Goal: Transaction & Acquisition: Purchase product/service

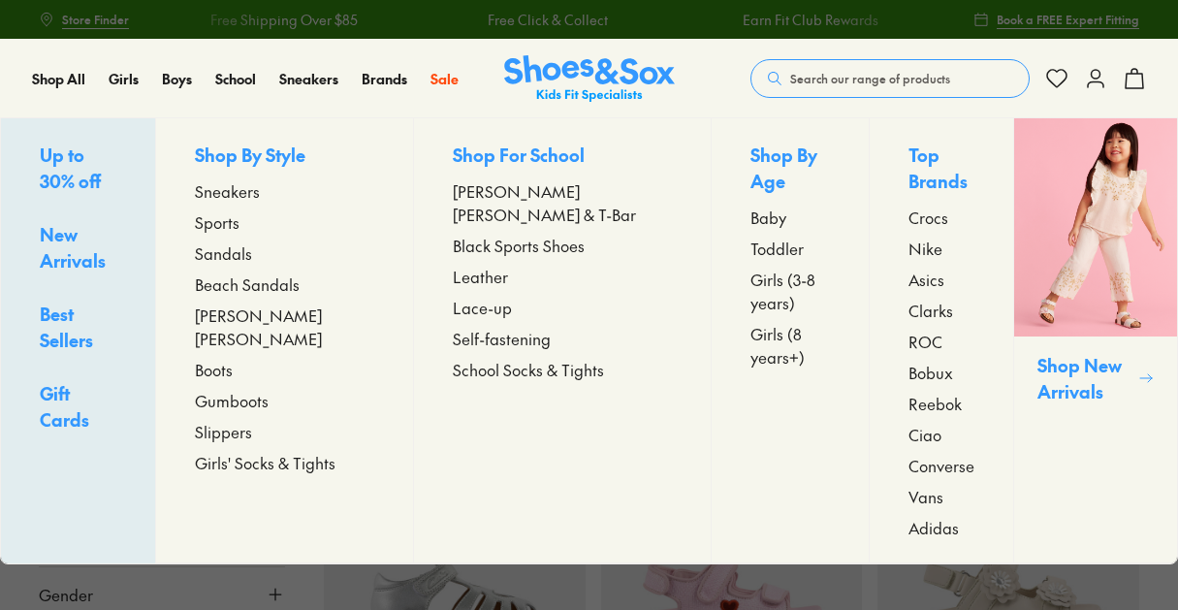
click at [243, 245] on span "Sandals" at bounding box center [223, 252] width 57 height 23
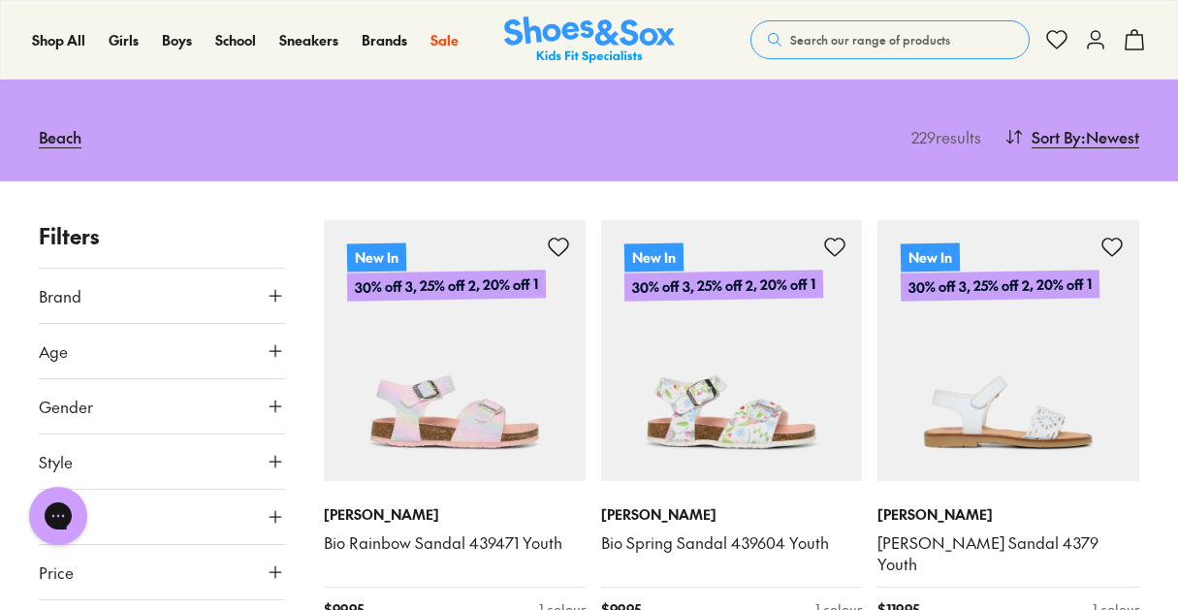
click at [209, 414] on button "Gender" at bounding box center [162, 406] width 246 height 54
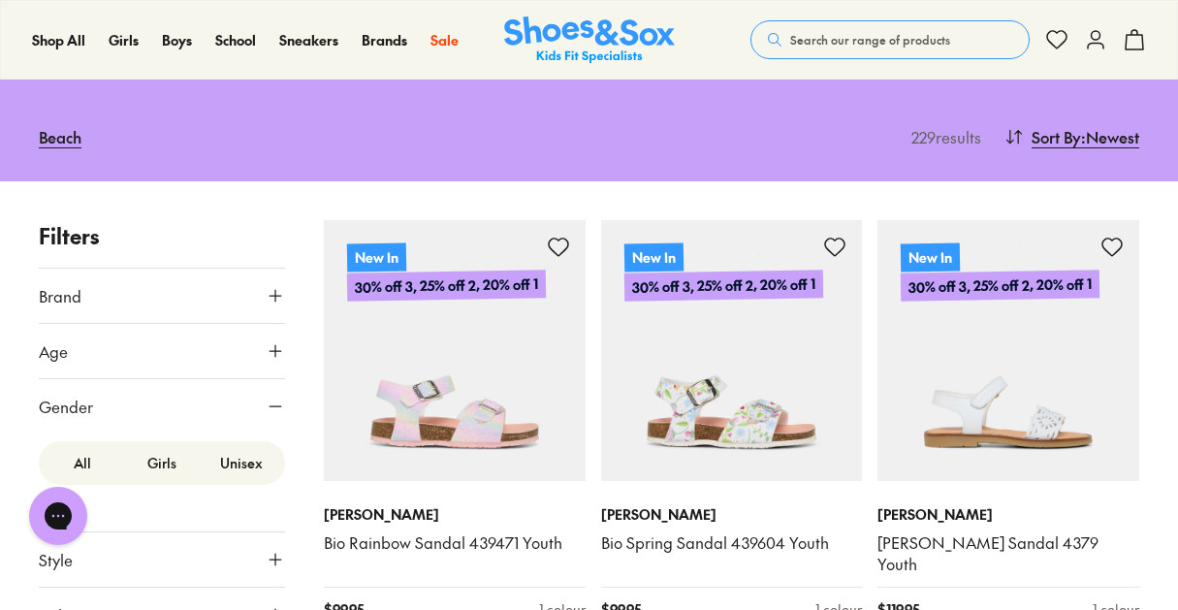
scroll to position [31, 0]
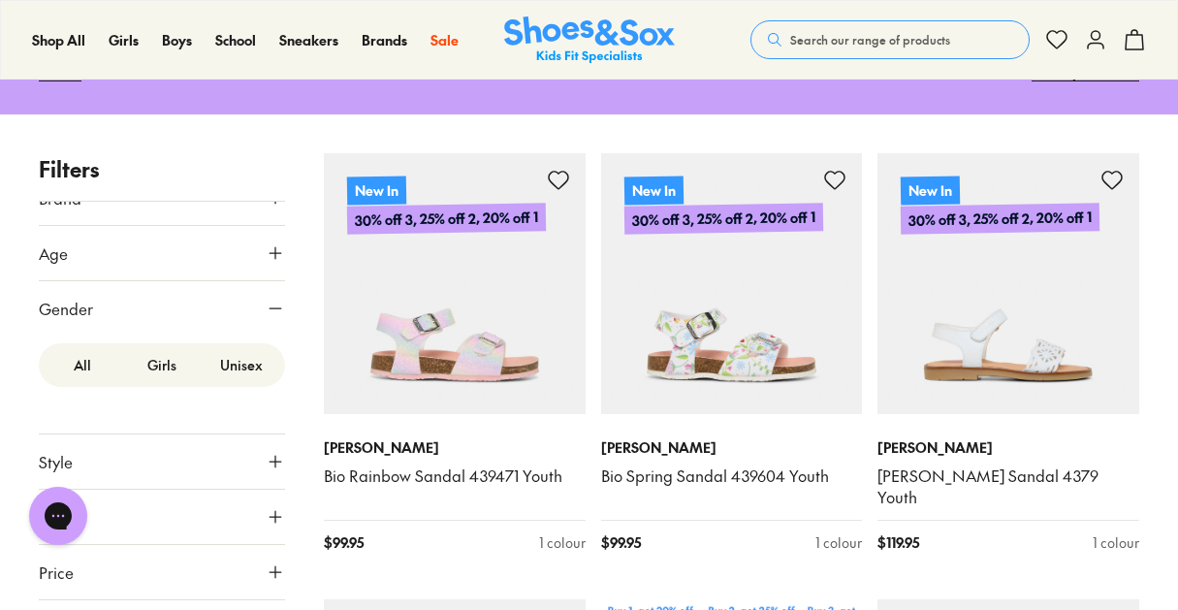
click at [237, 352] on label "Unisex" at bounding box center [241, 365] width 79 height 36
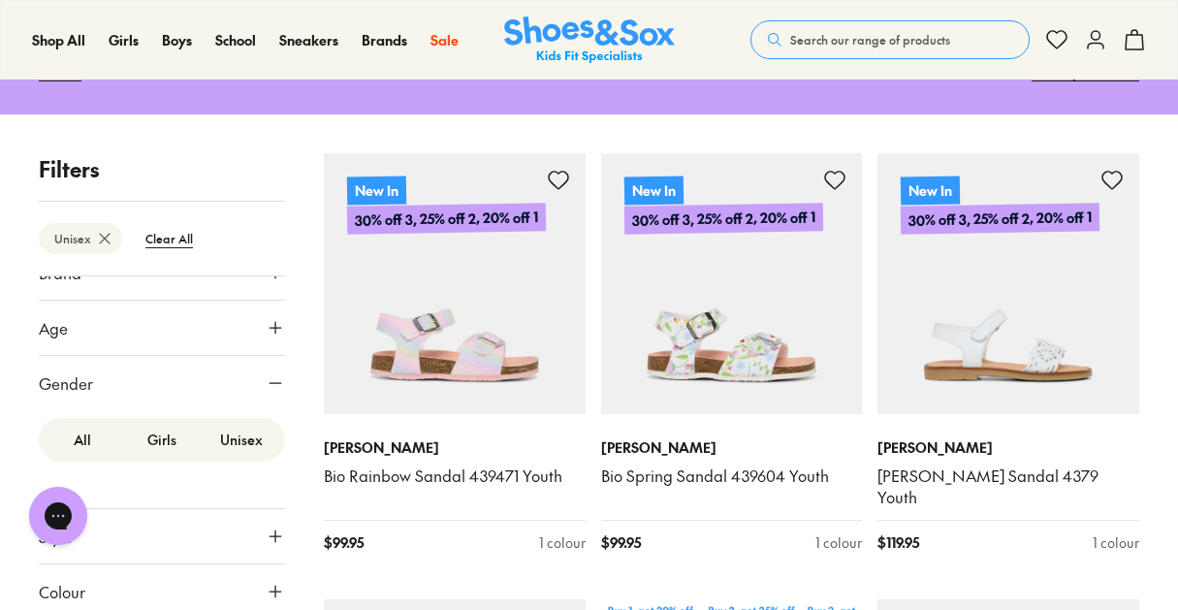
scroll to position [35, 0]
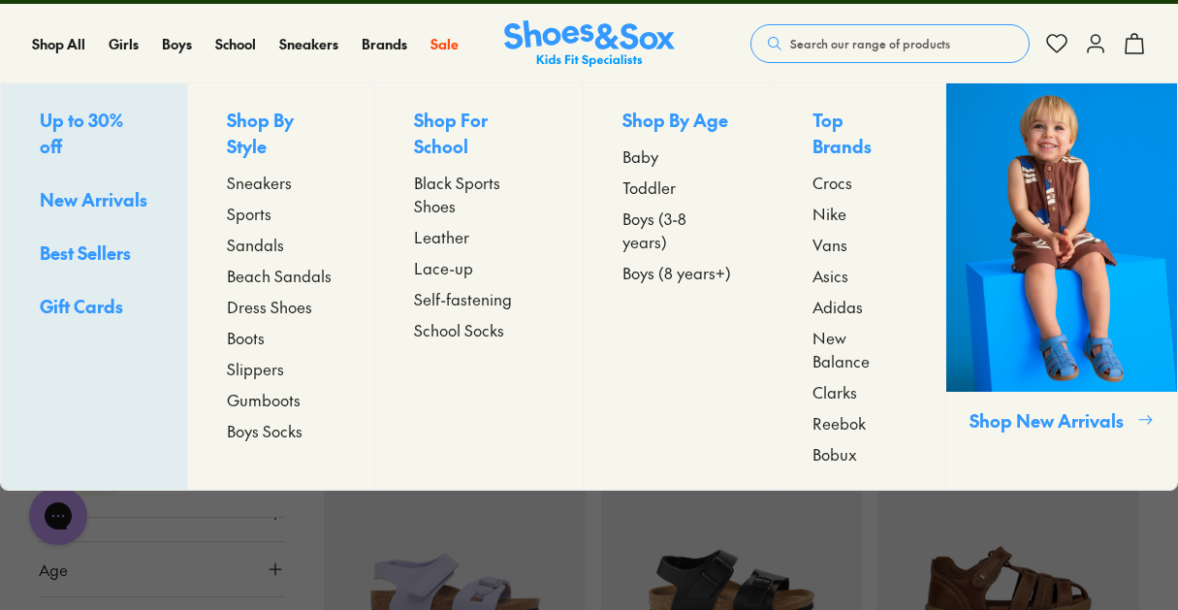
click at [264, 243] on span "Sandals" at bounding box center [255, 244] width 57 height 23
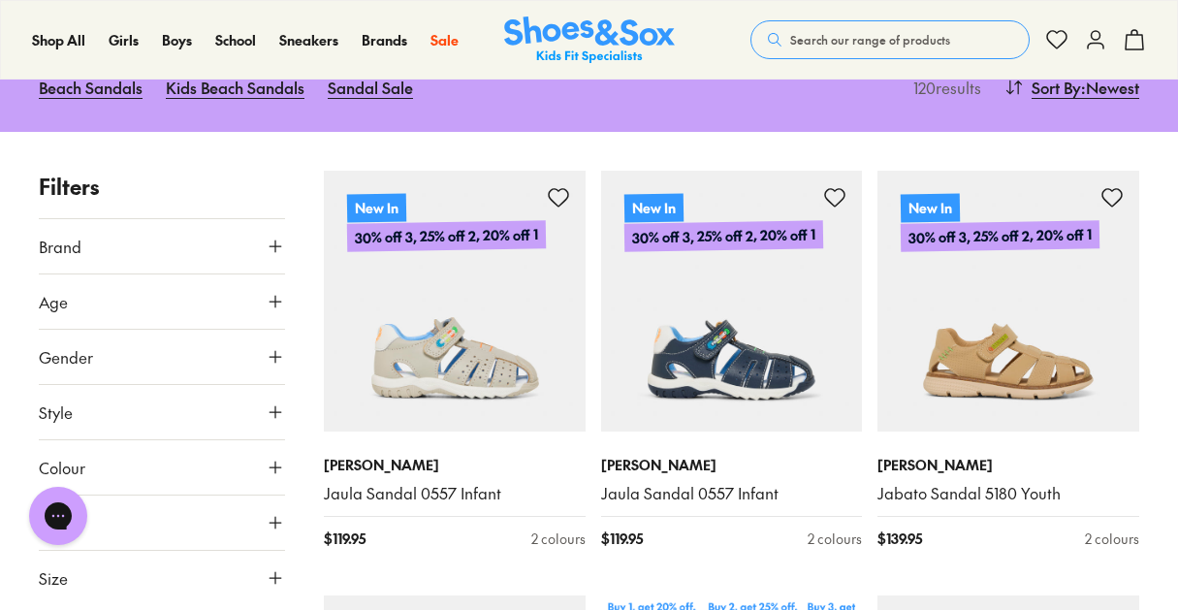
type input "***"
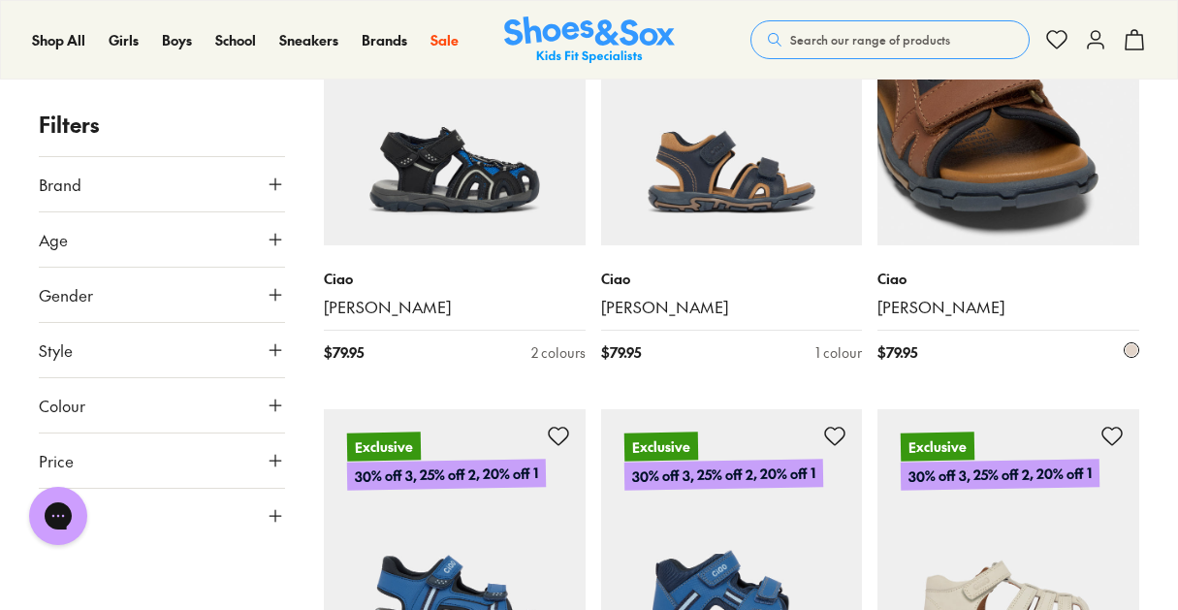
scroll to position [1708, 0]
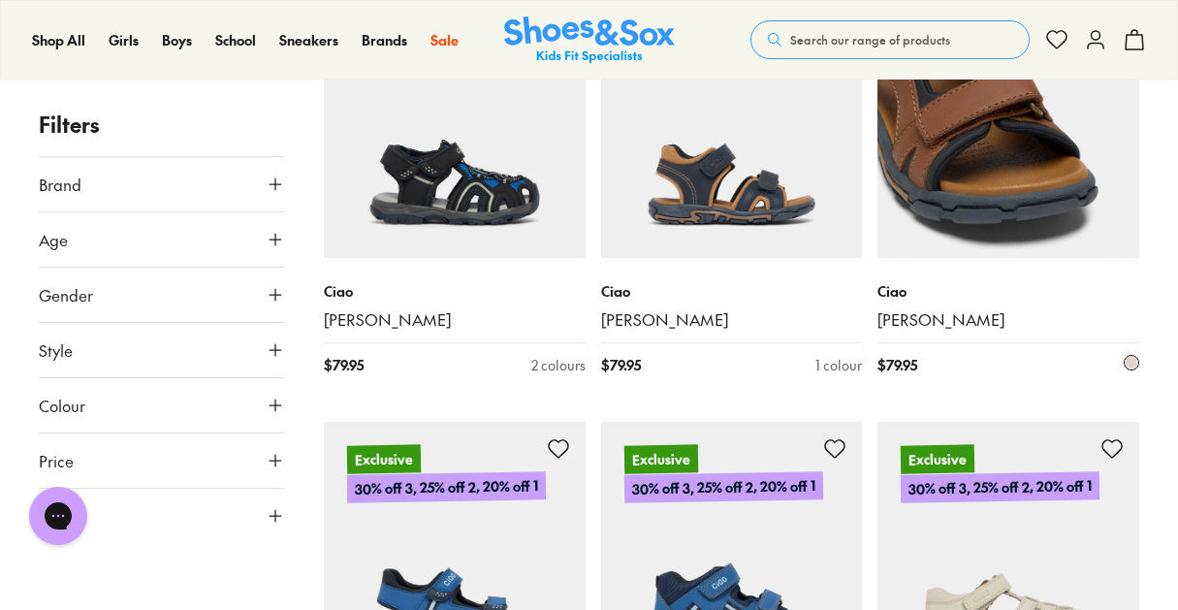
click at [1049, 160] on img at bounding box center [1008, 128] width 262 height 262
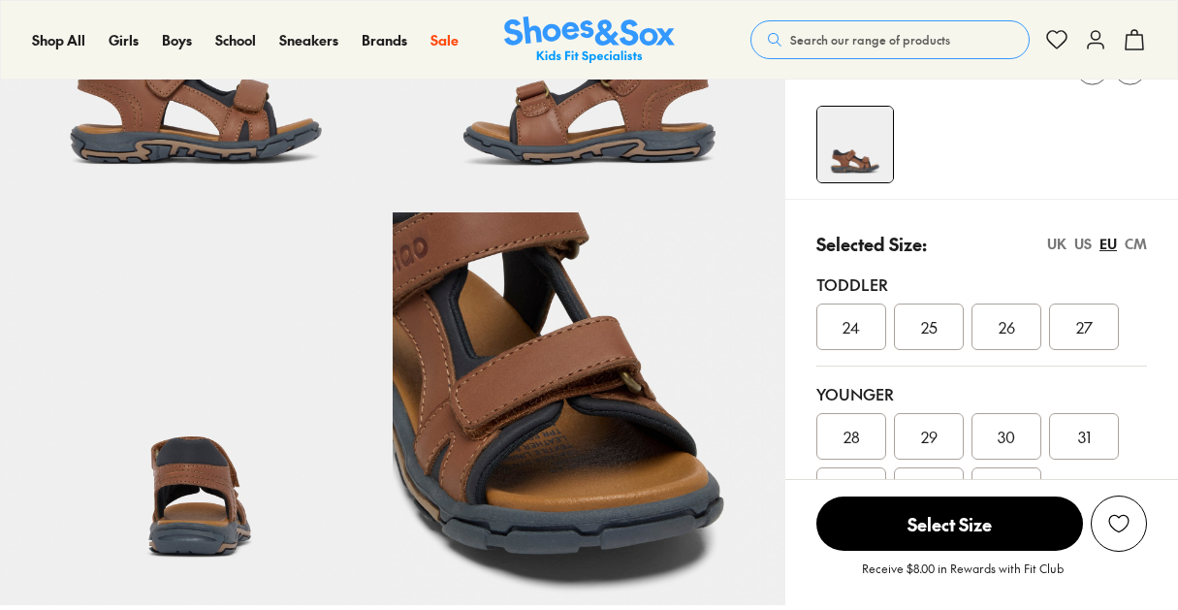
scroll to position [299, 0]
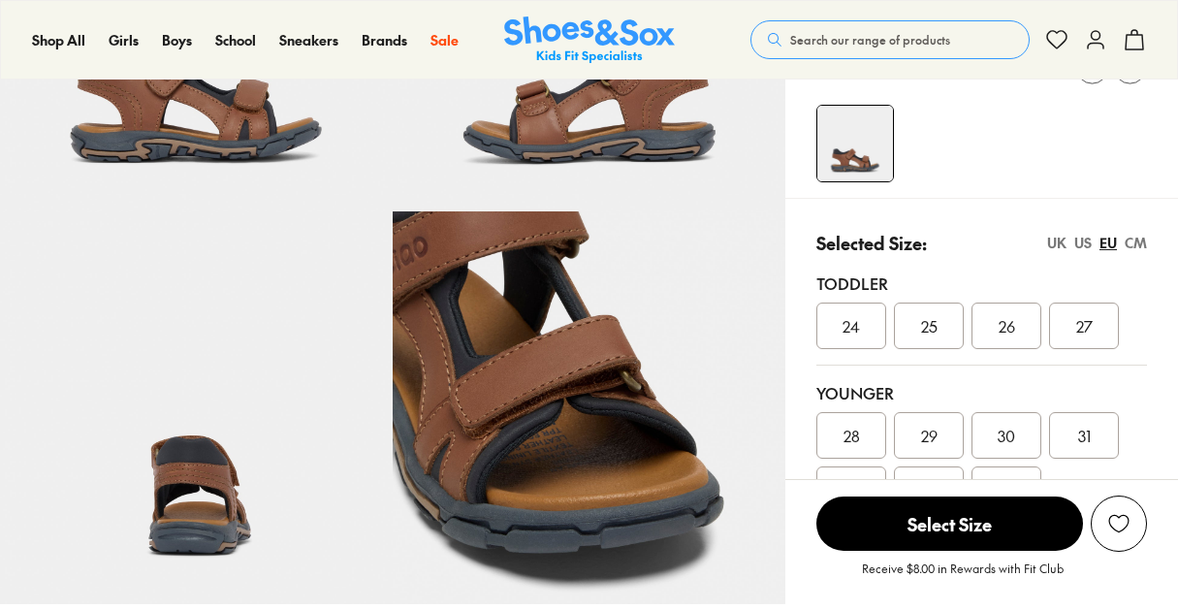
select select "*"
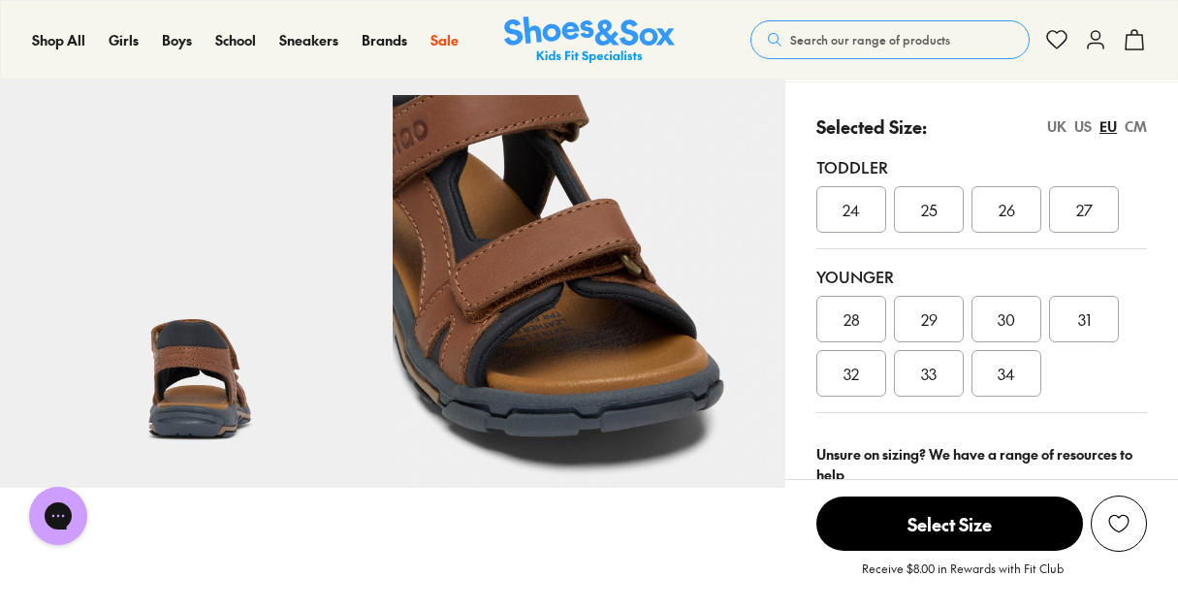
scroll to position [391, 0]
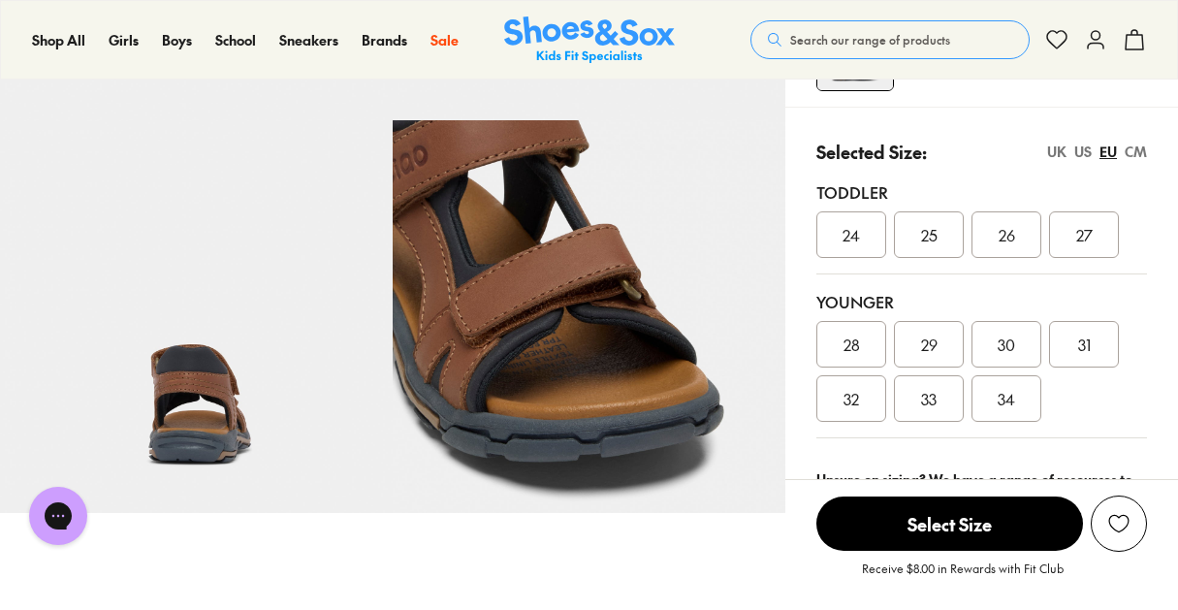
click at [1008, 394] on span "34" at bounding box center [1005, 398] width 17 height 23
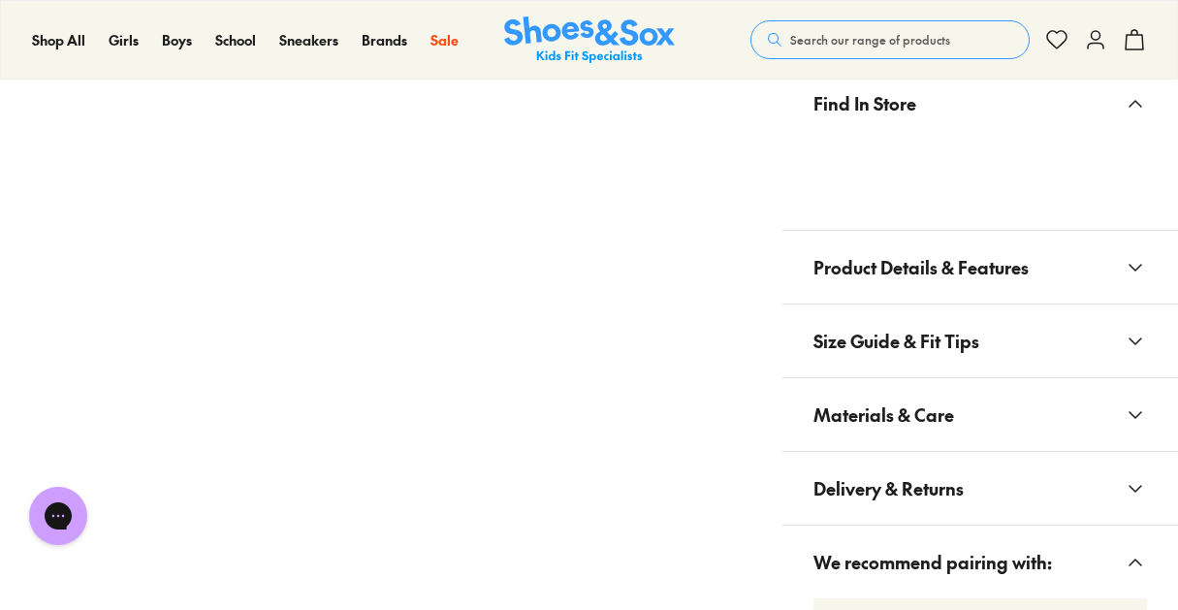
scroll to position [1231, 0]
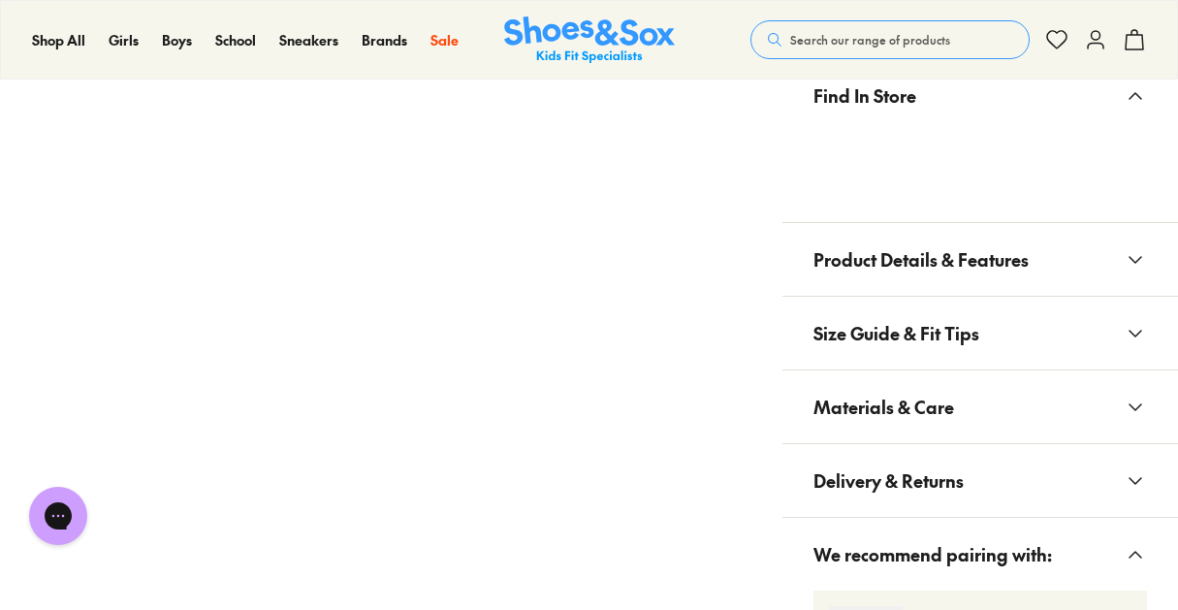
click at [849, 339] on span "Size Guide & Fit Tips" at bounding box center [896, 332] width 166 height 57
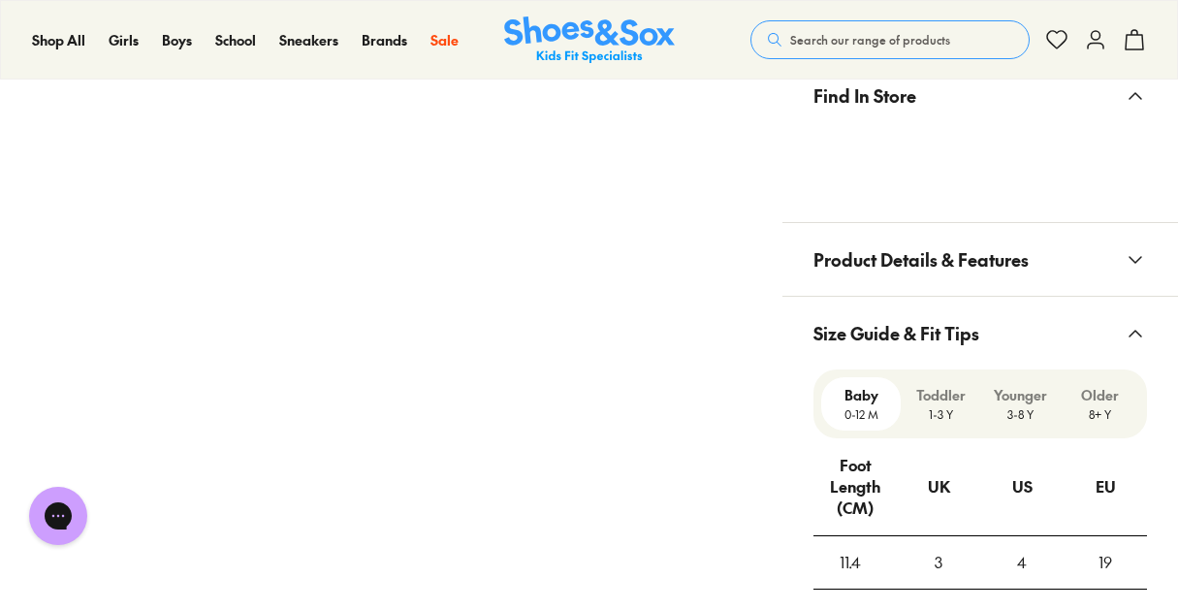
click at [1031, 408] on p "3-8 Y" at bounding box center [1020, 413] width 64 height 17
click at [1095, 404] on p "Older" at bounding box center [1099, 395] width 64 height 20
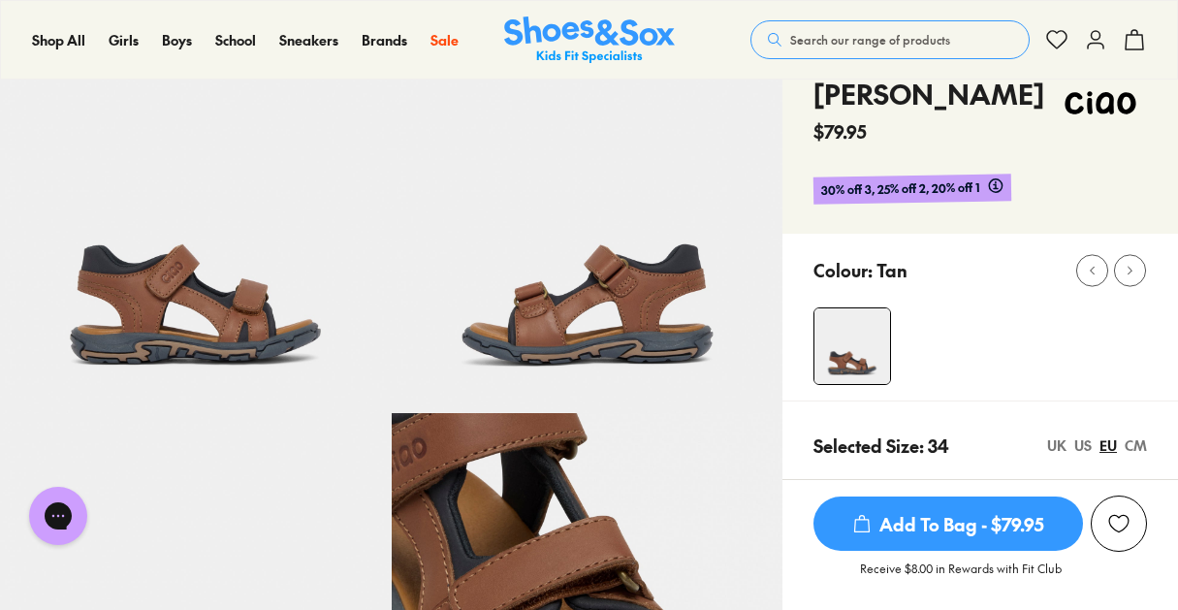
scroll to position [0, 0]
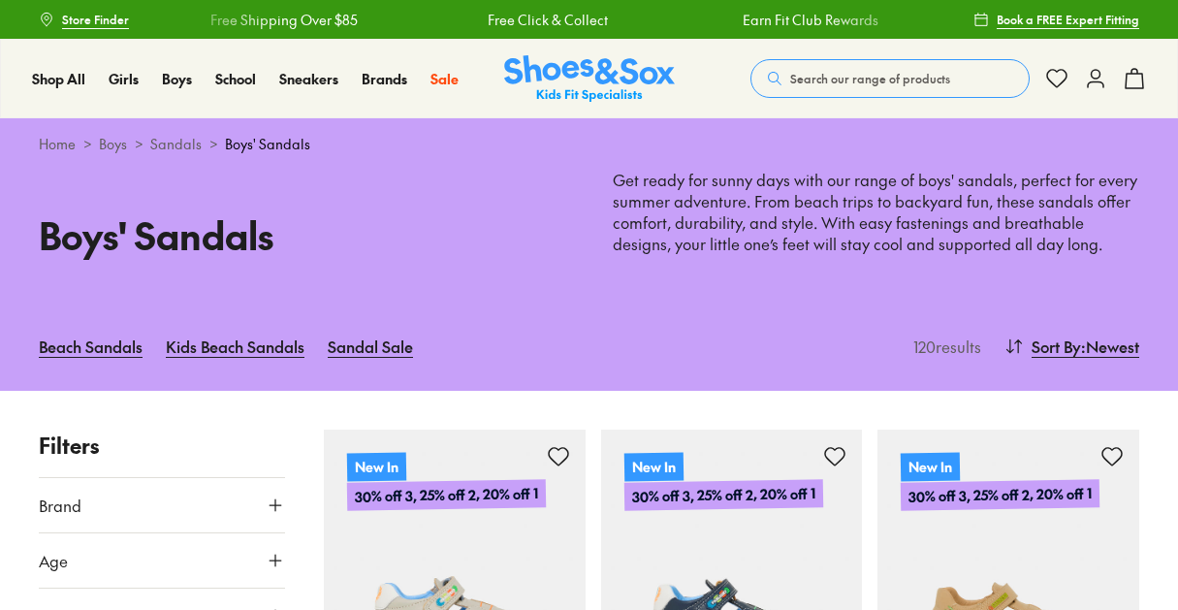
type input "***"
